Goal: Navigation & Orientation: Find specific page/section

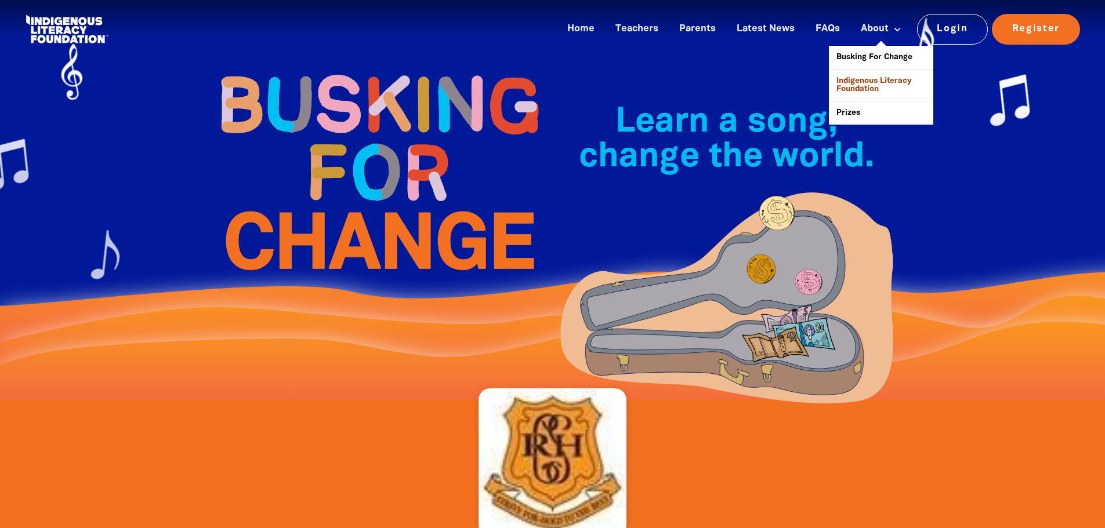
click at [874, 85] on link "Indigenous Literacy Foundation" at bounding box center [881, 85] width 104 height 31
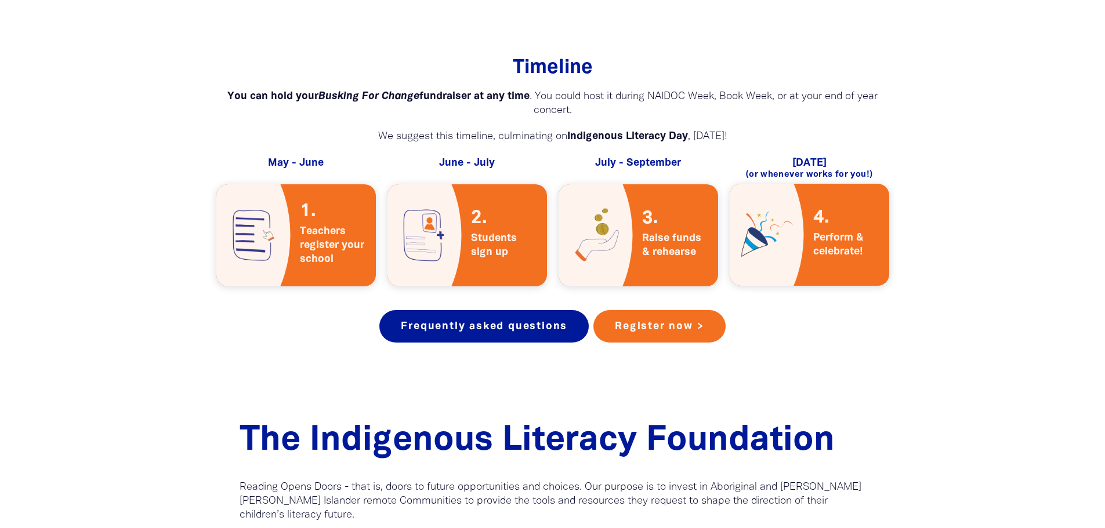
scroll to position [2191, 0]
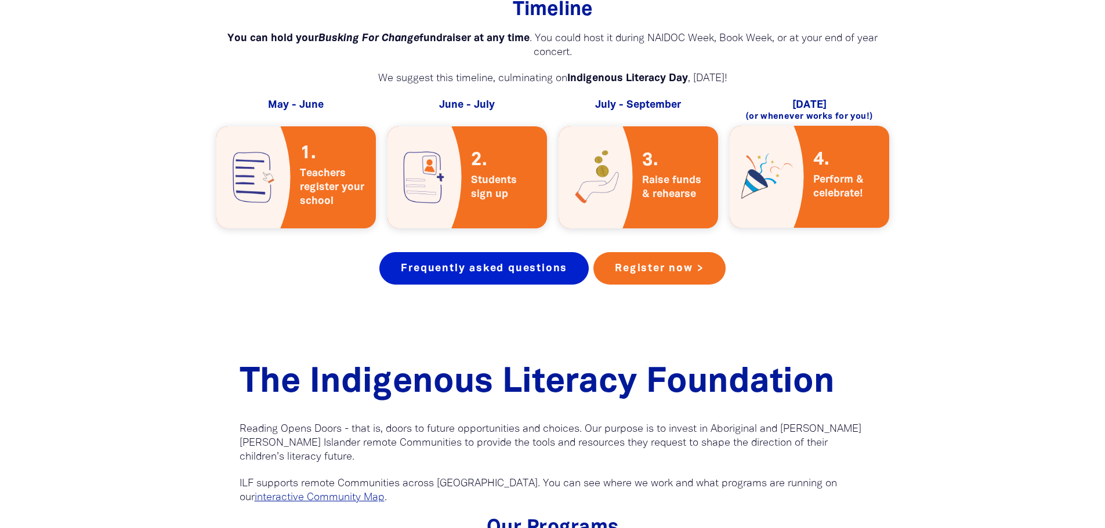
click at [458, 252] on link "Frequently asked questions" at bounding box center [483, 268] width 209 height 32
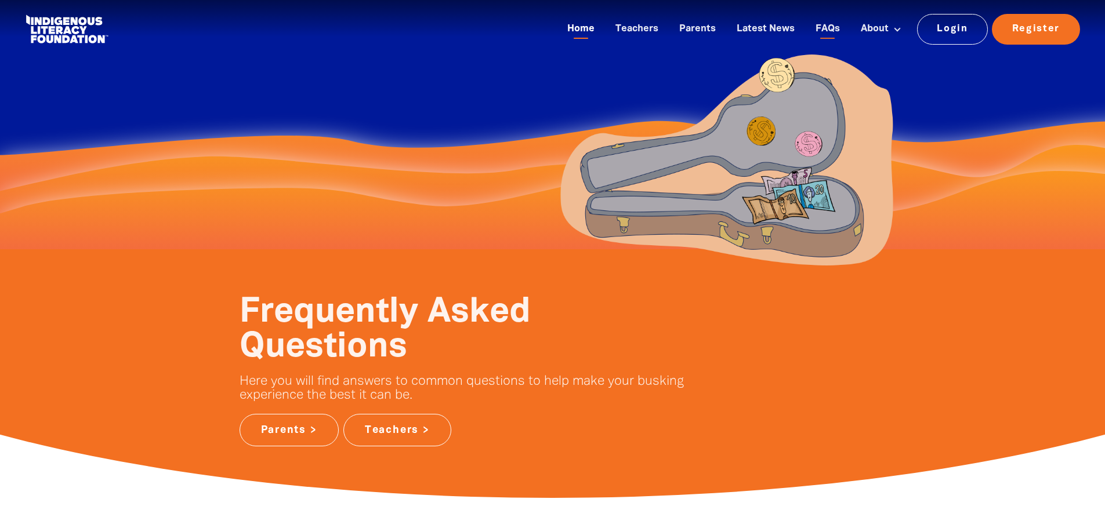
click at [577, 30] on link "Home" at bounding box center [580, 29] width 41 height 19
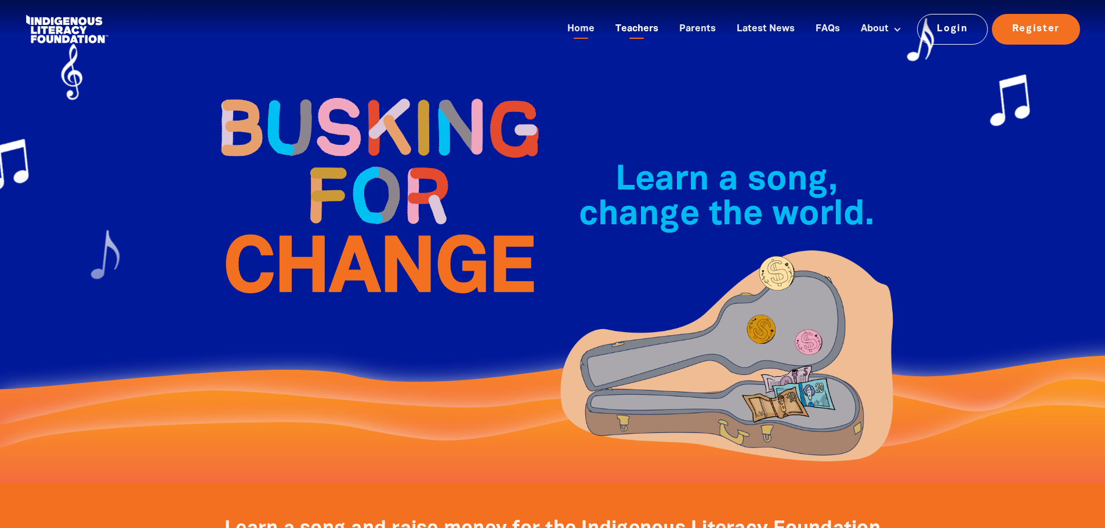
click at [633, 27] on link "Teachers" at bounding box center [636, 29] width 57 height 19
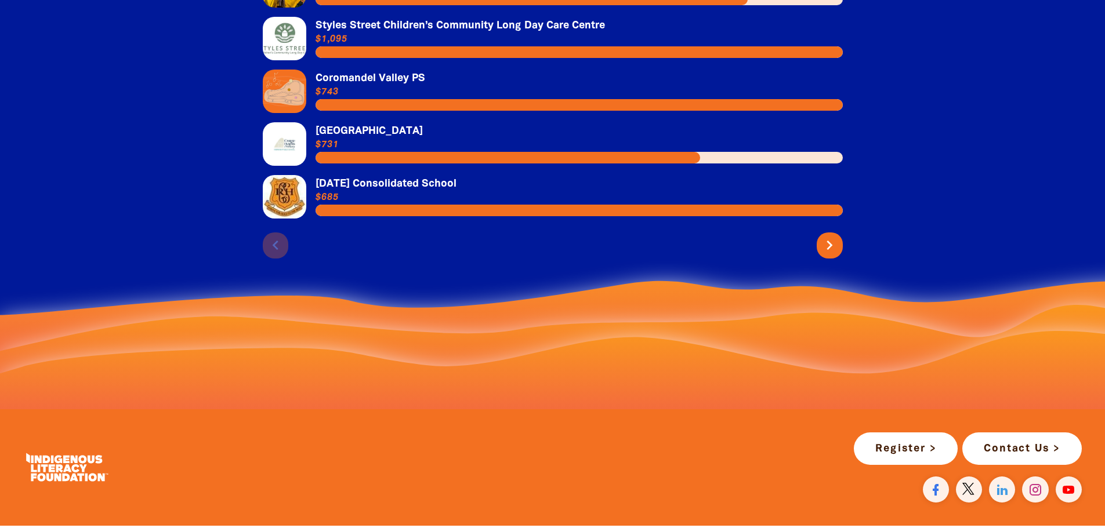
scroll to position [2842, 0]
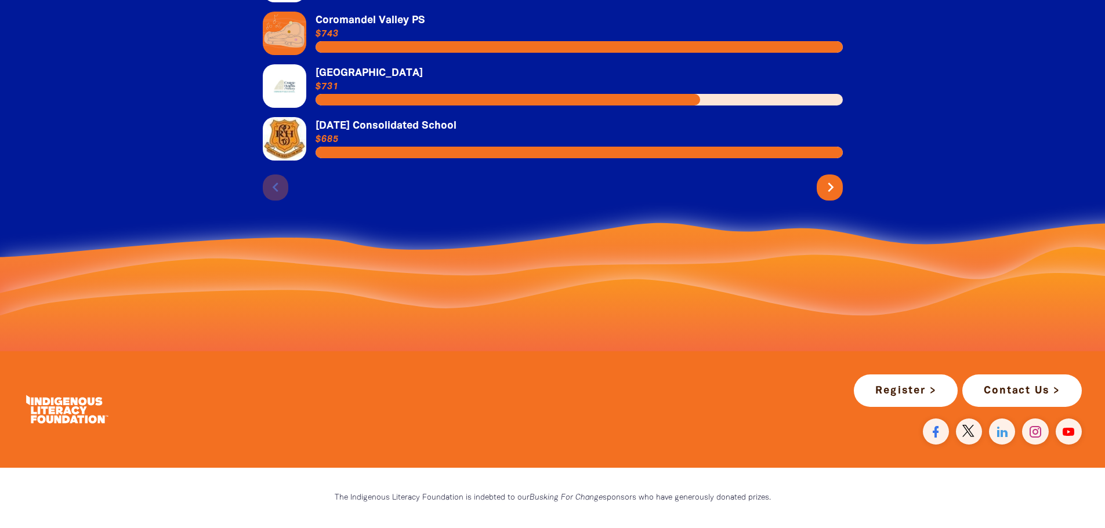
click at [830, 178] on icon "chevron_right" at bounding box center [830, 187] width 19 height 19
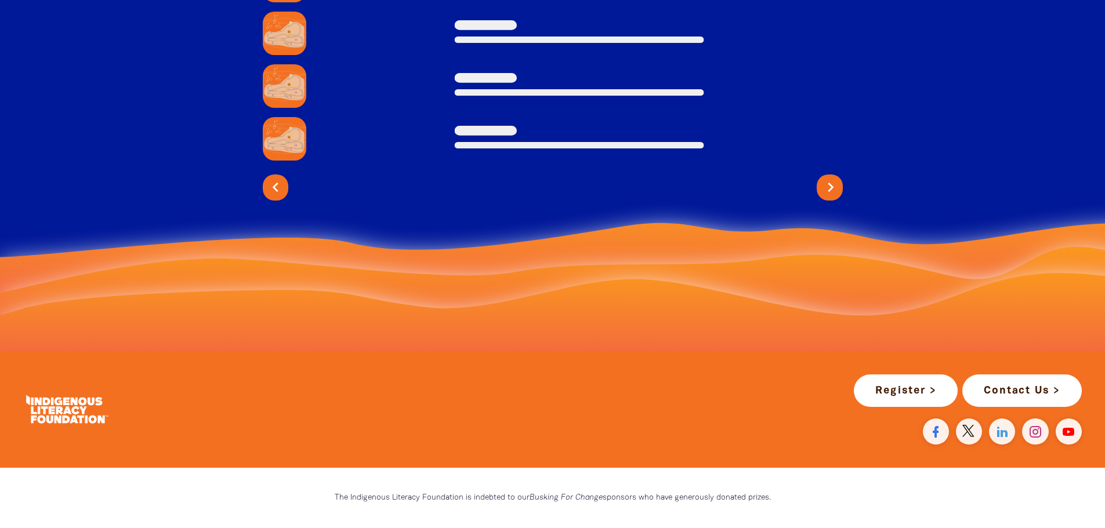
scroll to position [2618, 0]
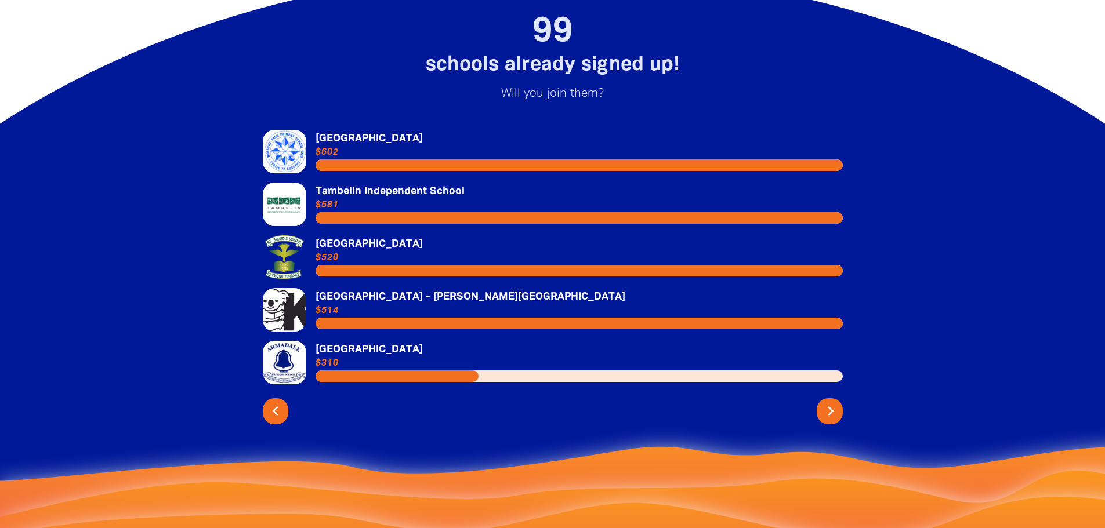
click at [827, 402] on icon "chevron_right" at bounding box center [830, 411] width 19 height 19
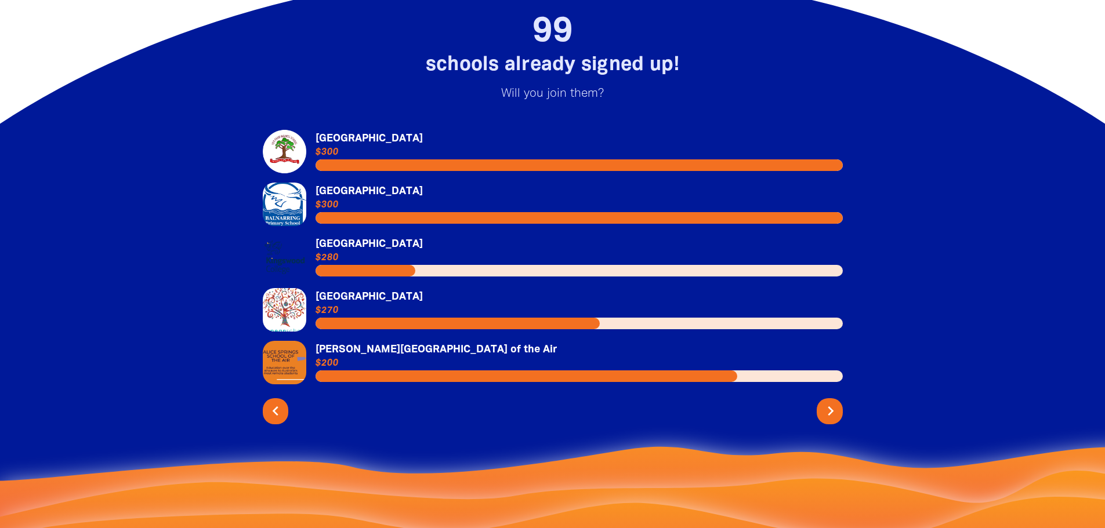
click at [827, 402] on icon "chevron_right" at bounding box center [830, 411] width 19 height 19
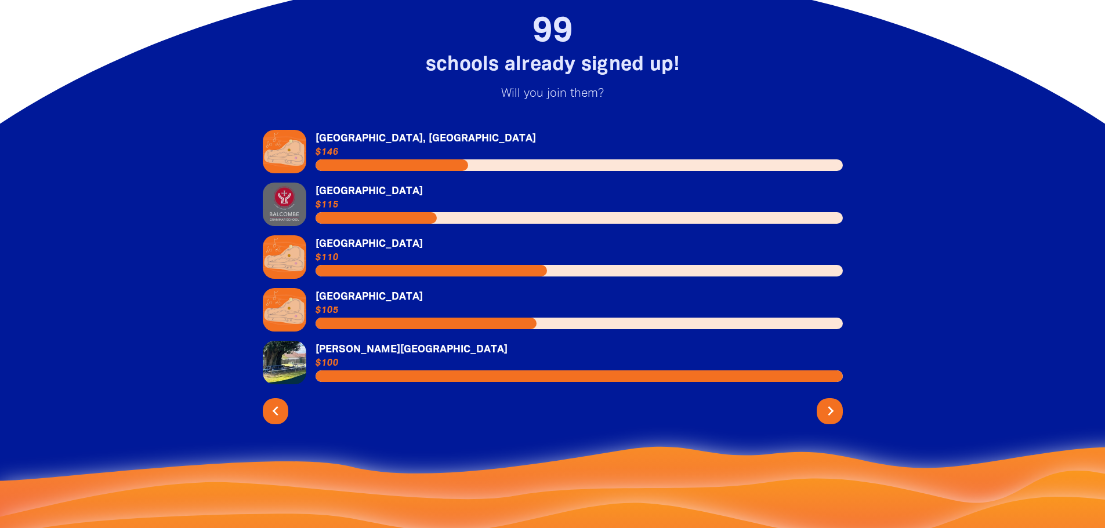
click at [832, 399] on button "chevron_right" at bounding box center [830, 412] width 26 height 26
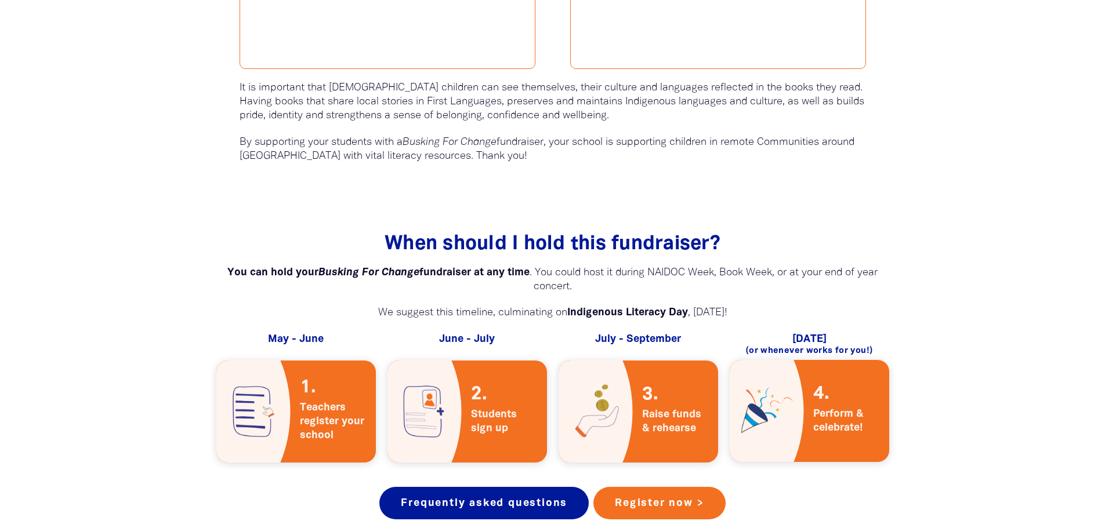
scroll to position [1980, 0]
